Goal: Information Seeking & Learning: Learn about a topic

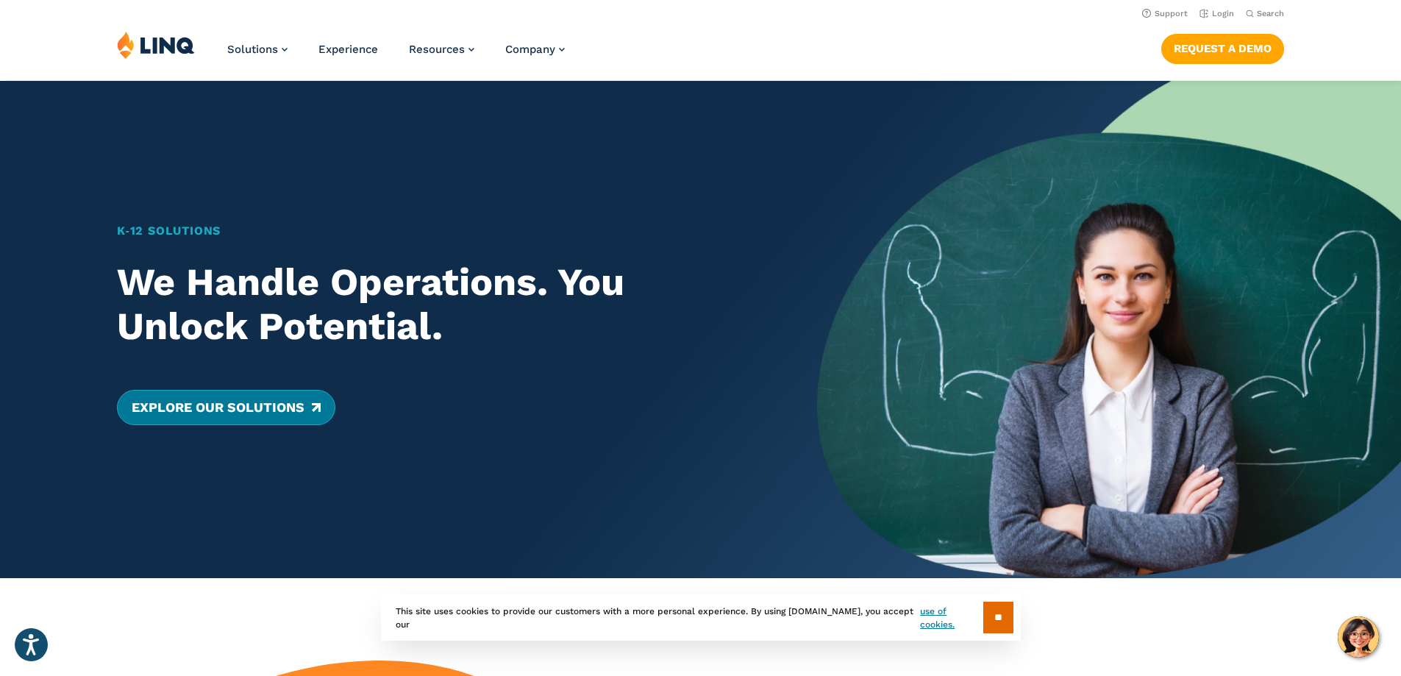
click at [252, 413] on link "Explore Our Solutions" at bounding box center [226, 407] width 218 height 35
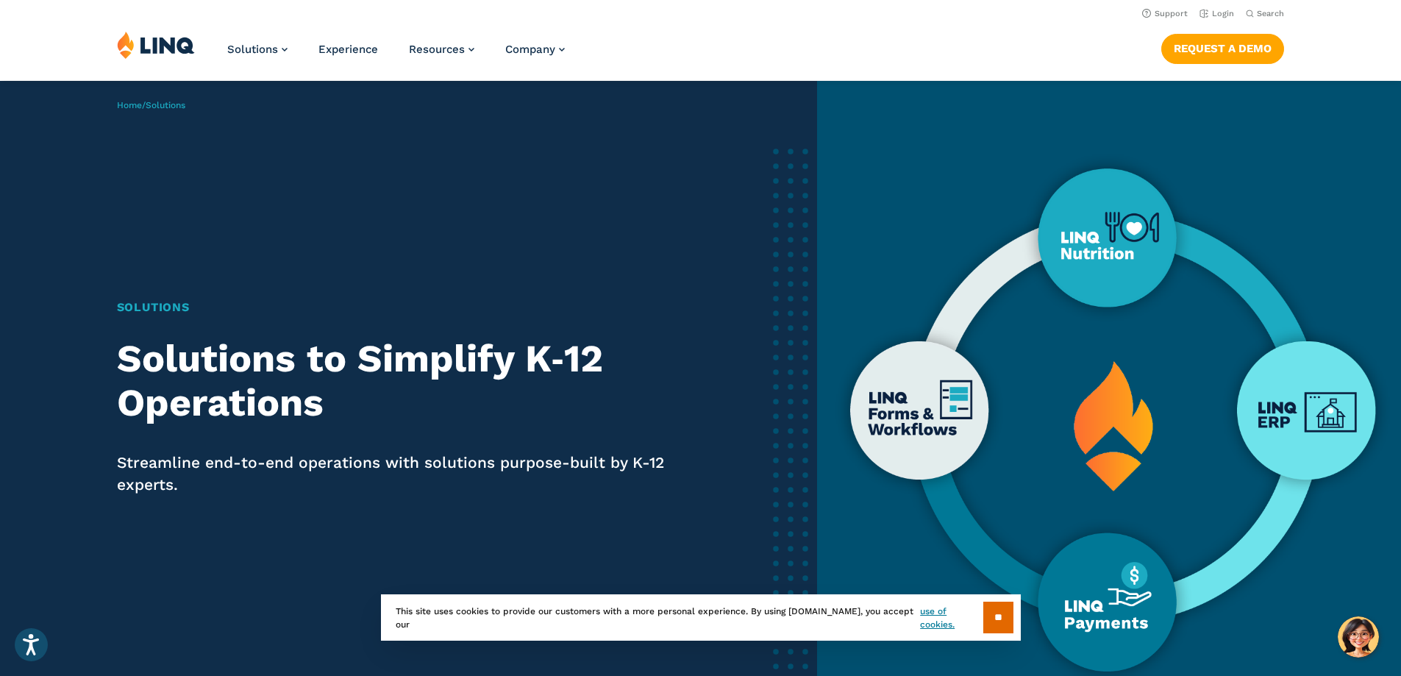
click at [1105, 610] on img at bounding box center [1109, 416] width 584 height 671
click at [1004, 613] on input "**" at bounding box center [998, 618] width 30 height 32
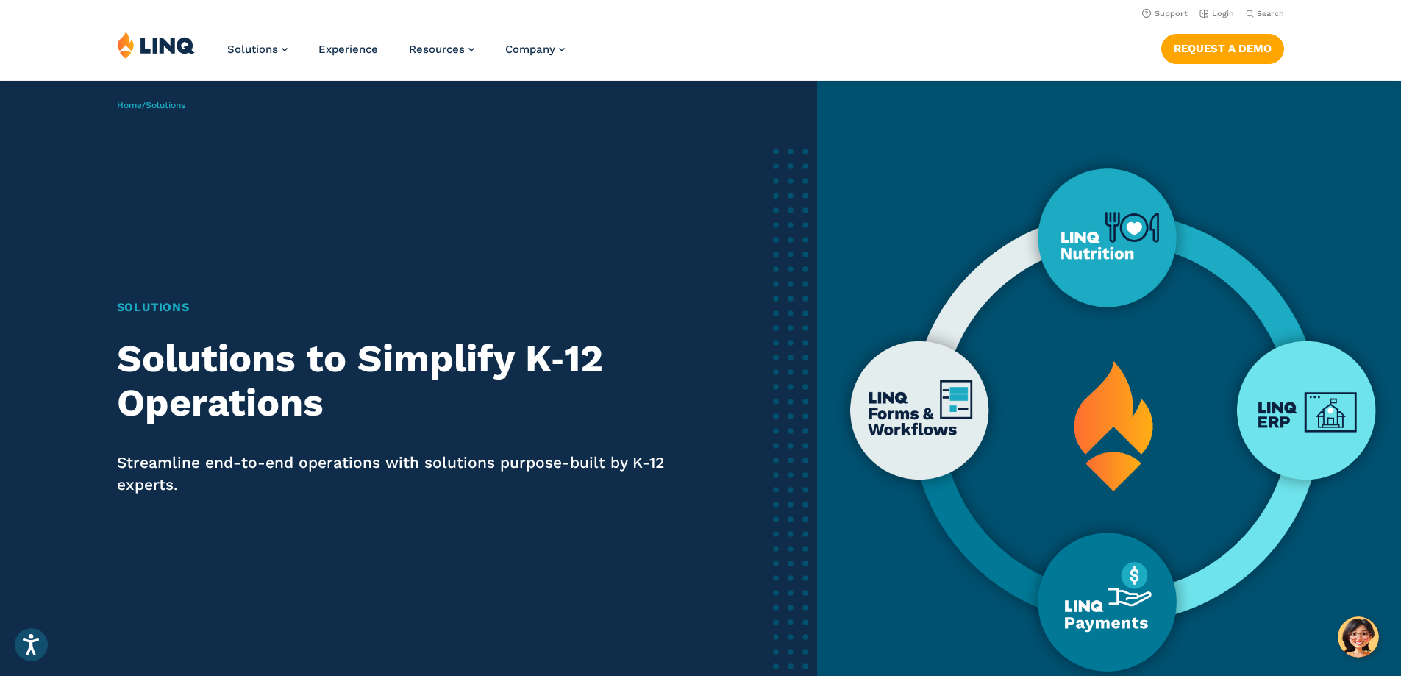
click at [1119, 599] on img at bounding box center [1109, 416] width 584 height 671
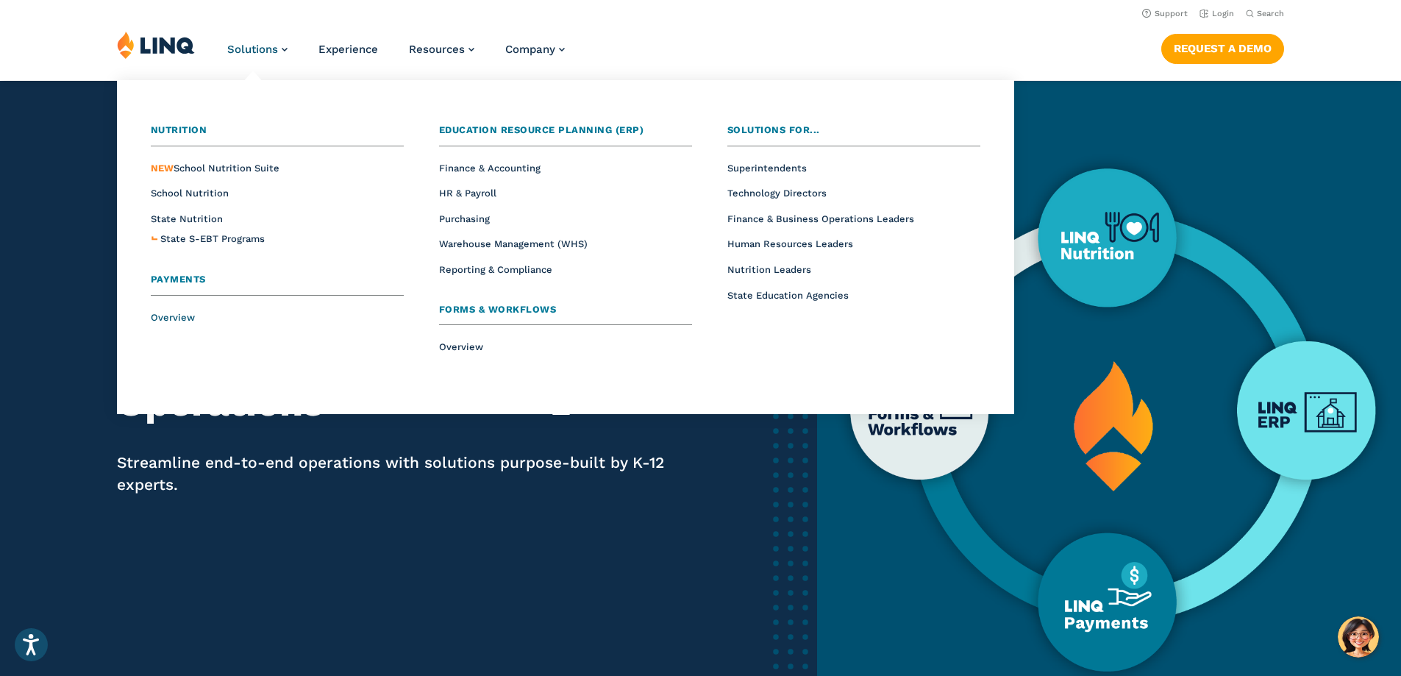
click at [169, 321] on span "Overview" at bounding box center [173, 317] width 44 height 11
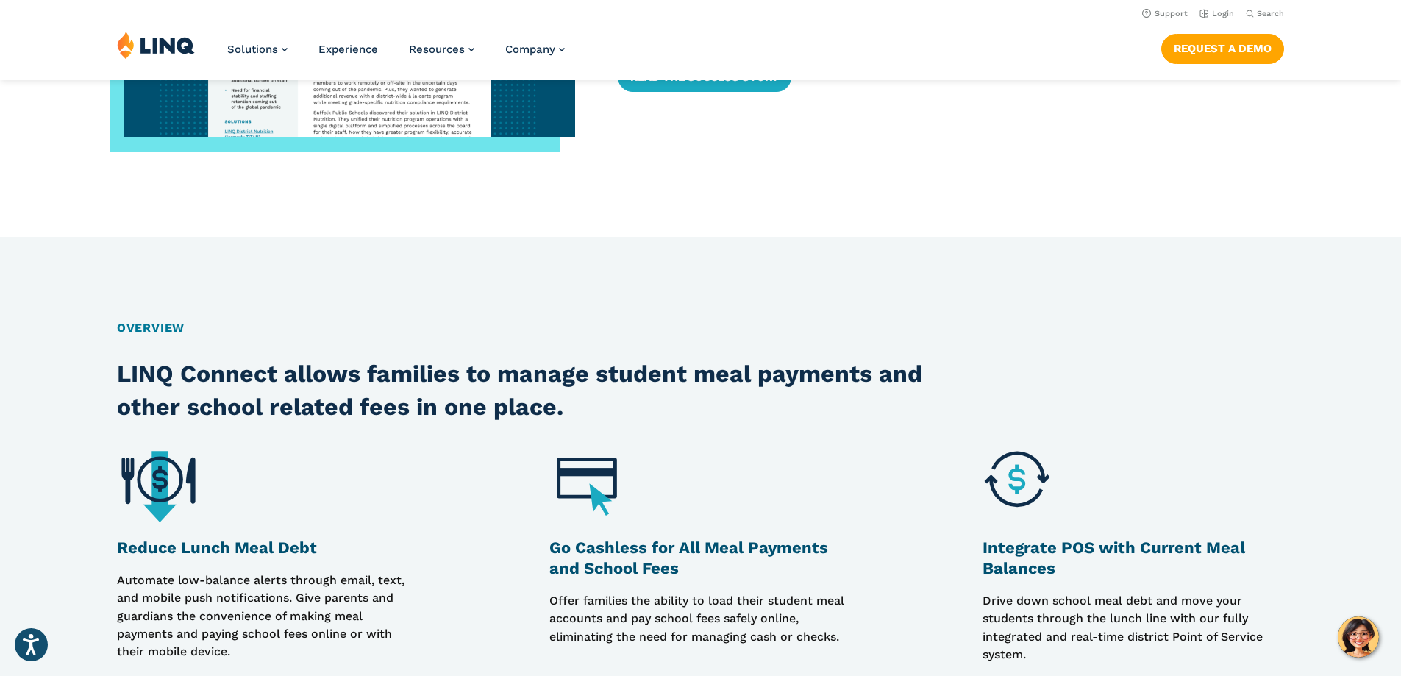
scroll to position [809, 0]
